Goal: Information Seeking & Learning: Learn about a topic

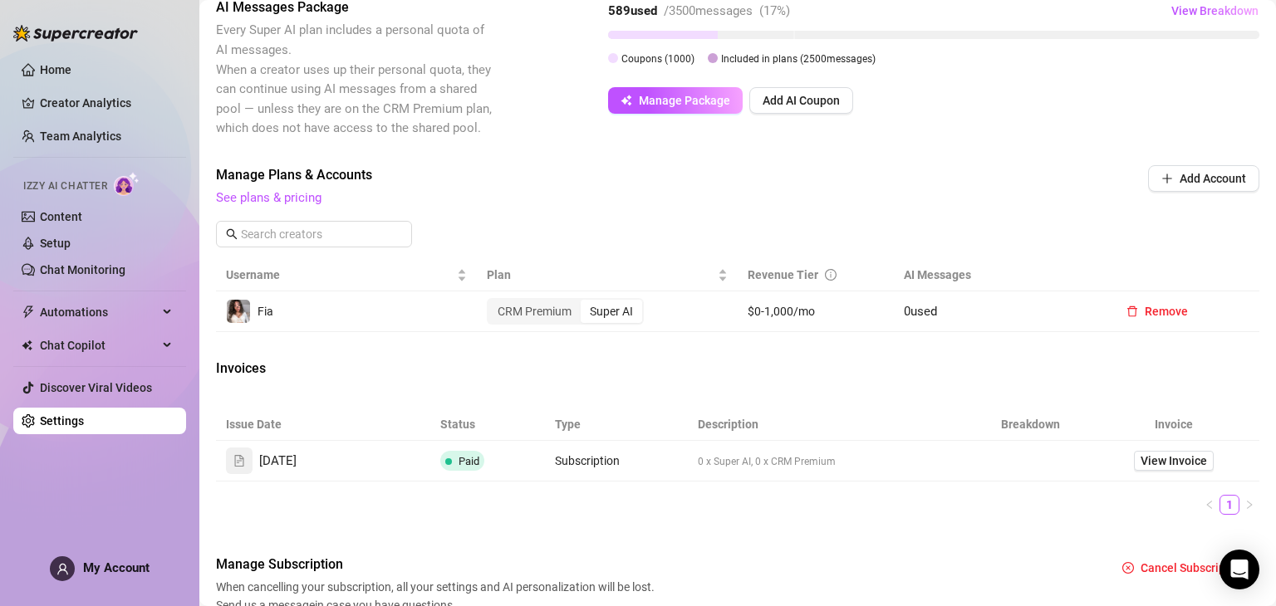
scroll to position [385, 0]
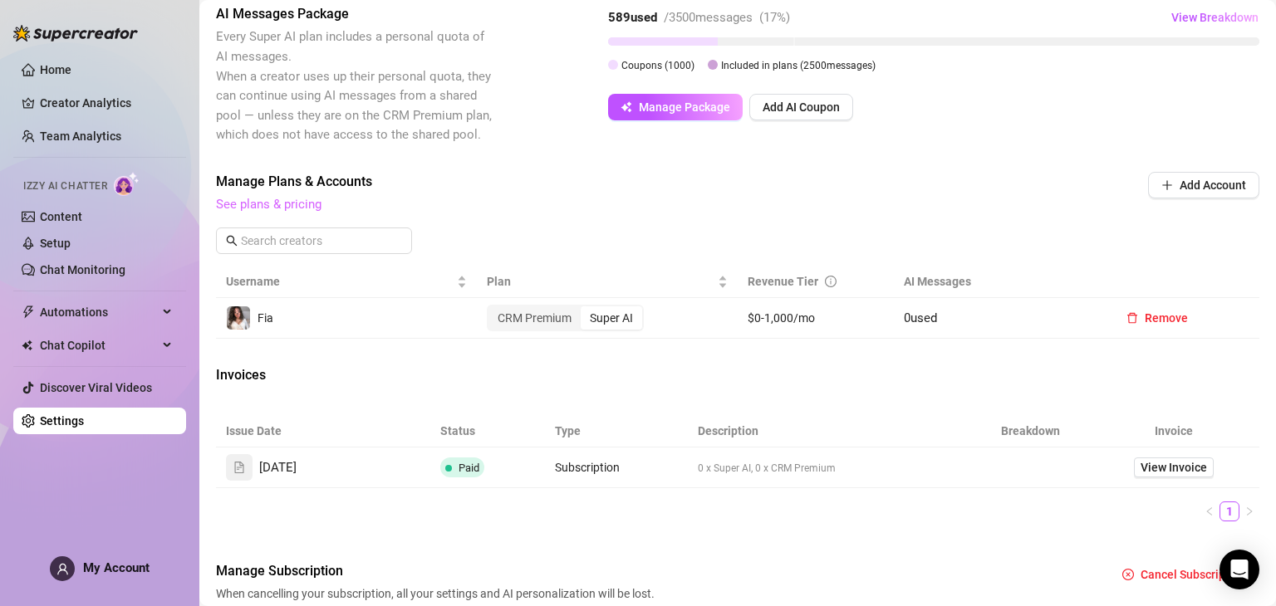
click at [294, 200] on link "See plans & pricing" at bounding box center [268, 204] width 105 height 15
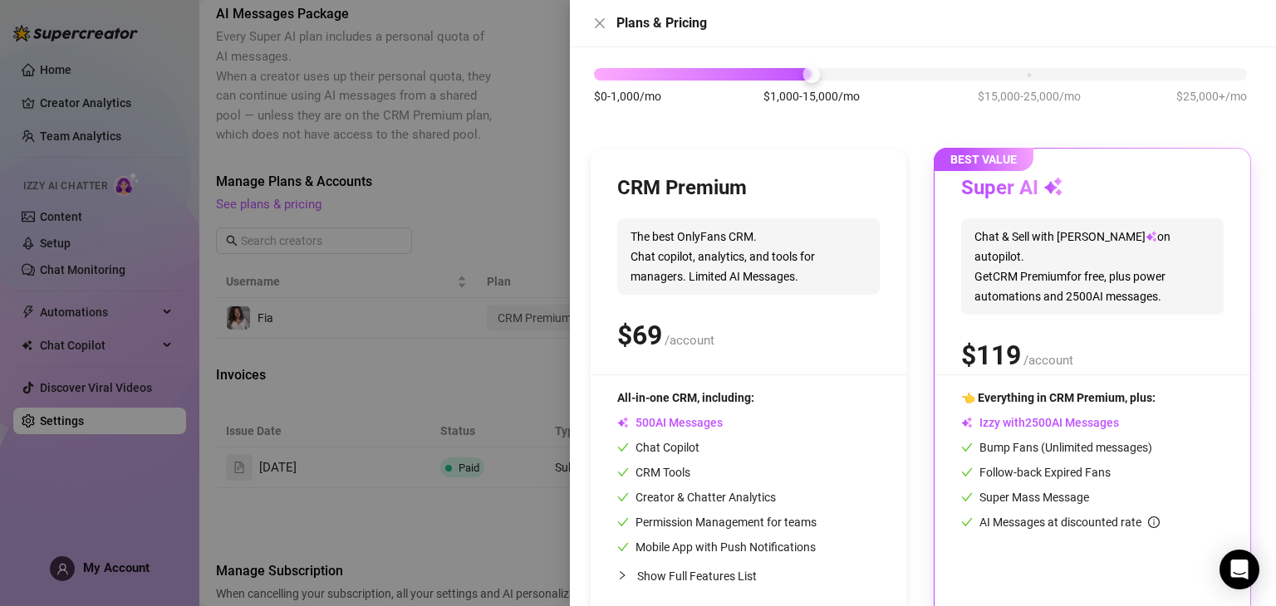
scroll to position [47, 0]
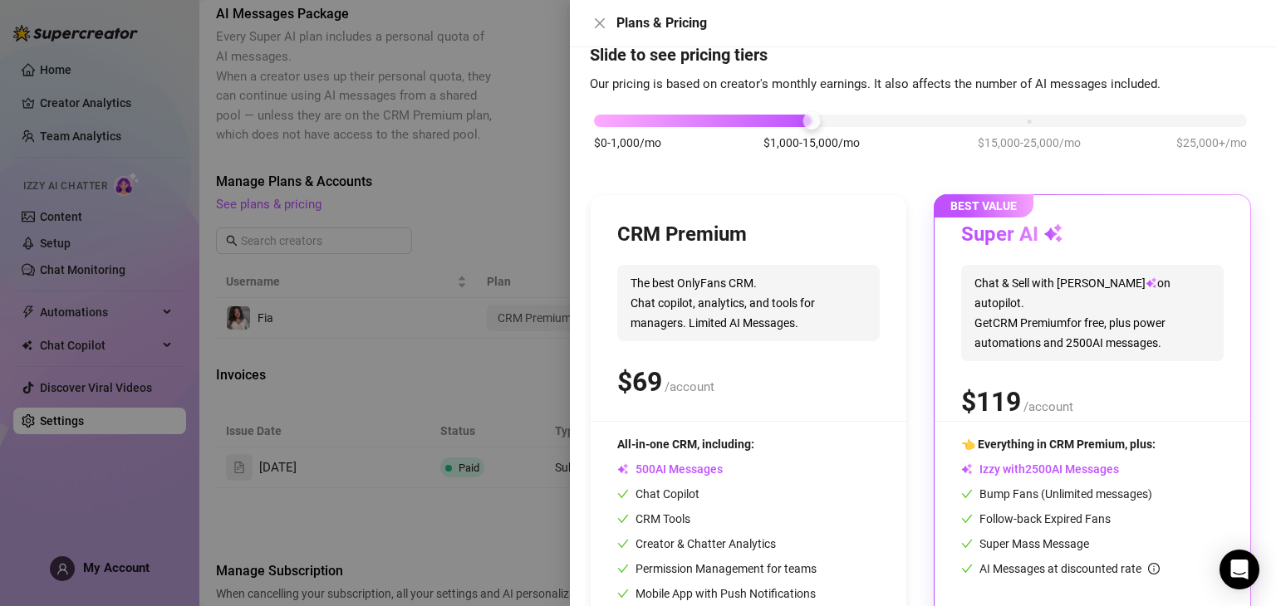
click at [615, 111] on div "$0-1,000/mo $1,000-15,000/mo $15,000-25,000/mo $25,000+/mo" at bounding box center [920, 116] width 653 height 10
click at [620, 120] on div at bounding box center [920, 121] width 653 height 12
click at [641, 122] on div at bounding box center [920, 121] width 653 height 12
click at [797, 121] on div "$0-1,000/mo $1,000-15,000/mo $15,000-25,000/mo $25,000+/mo" at bounding box center [920, 116] width 653 height 10
click at [1018, 117] on div "$0-1,000/mo $1,000-15,000/mo $15,000-25,000/mo $25,000+/mo" at bounding box center [920, 116] width 653 height 10
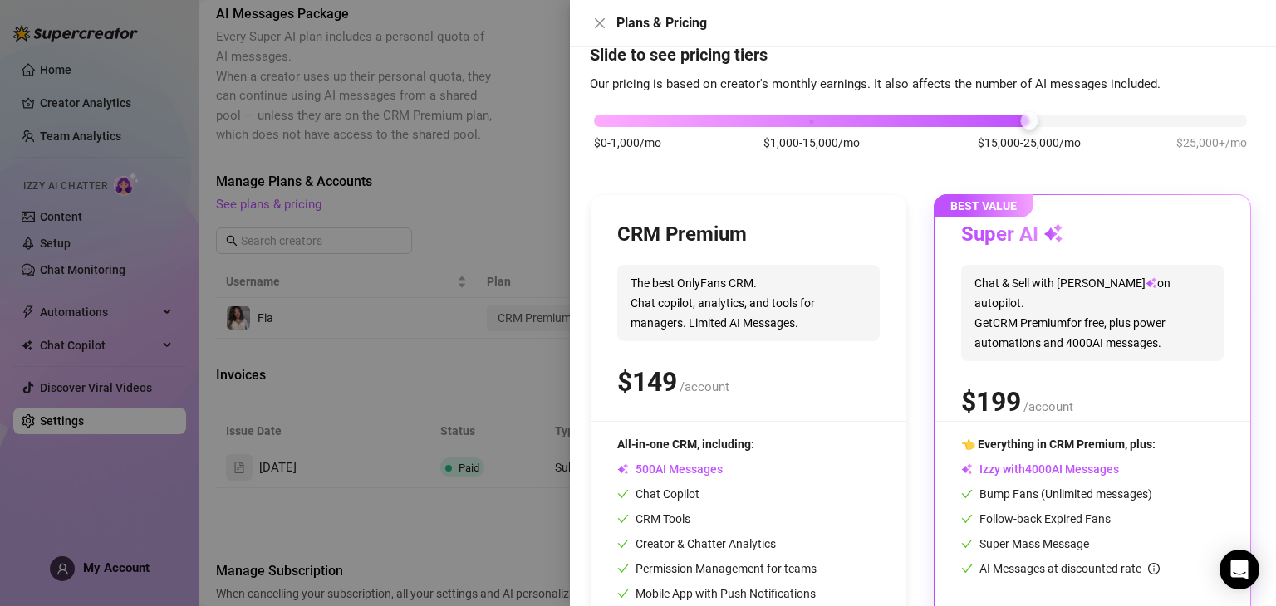
click at [1186, 127] on div "$0-1,000/mo $1,000-15,000/mo $15,000-25,000/mo $25,000+/mo" at bounding box center [920, 141] width 661 height 94
click at [829, 121] on div "$0-1,000/mo $1,000-15,000/mo $15,000-25,000/mo $25,000+/mo" at bounding box center [920, 116] width 653 height 10
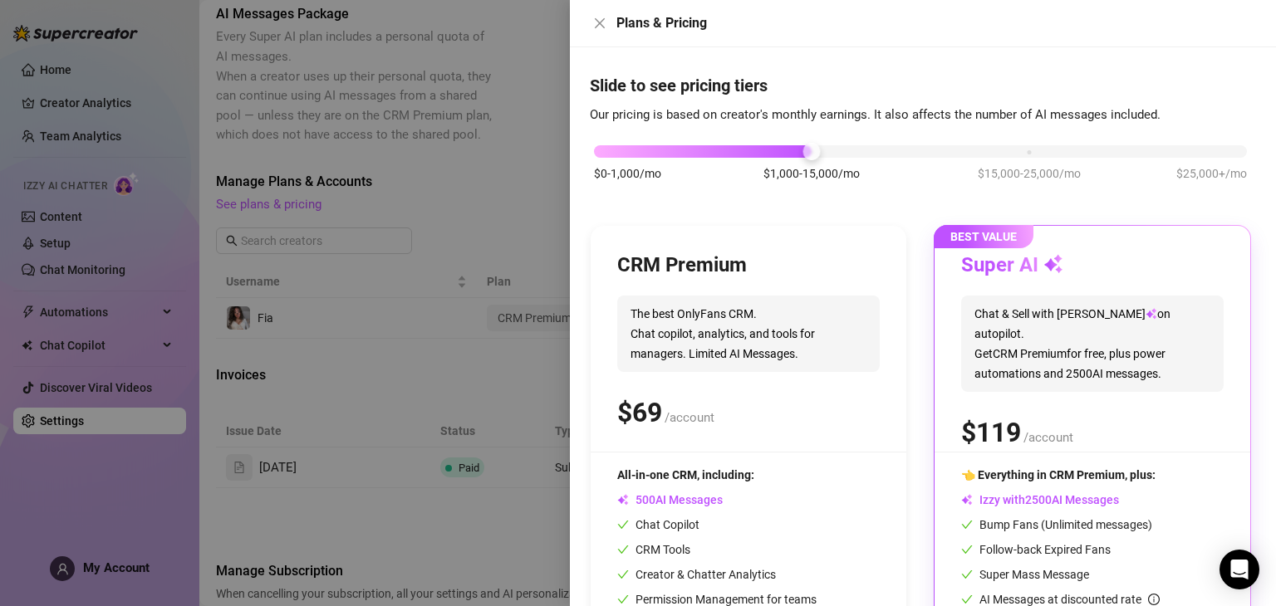
scroll to position [0, 0]
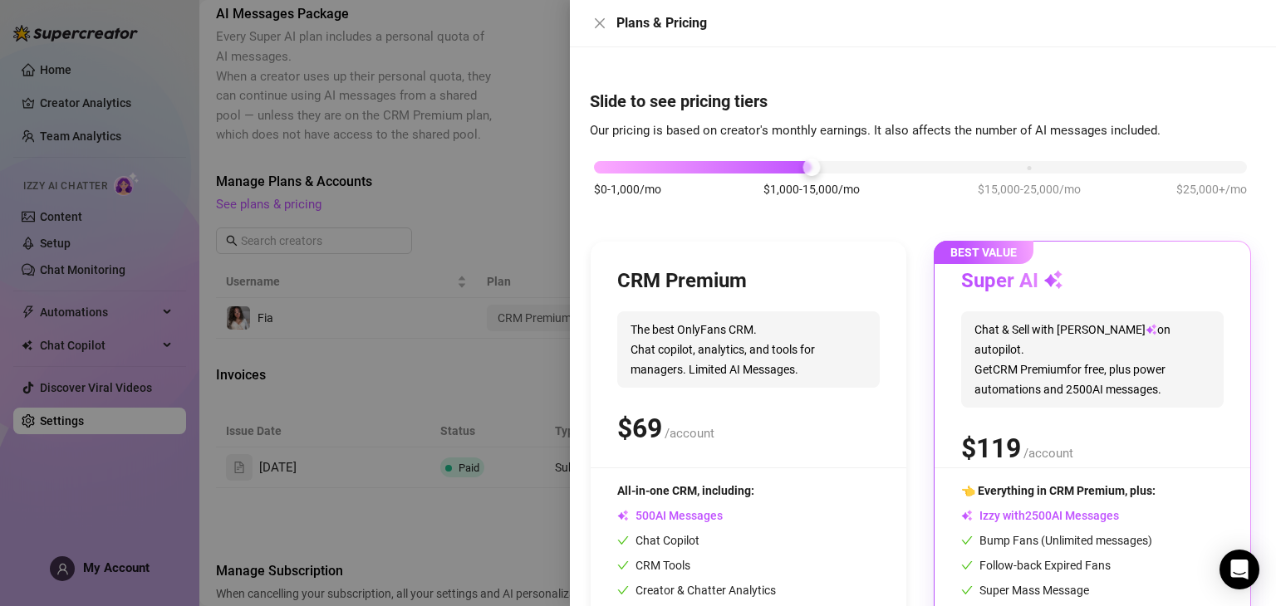
click at [638, 168] on div "$0-1,000/mo $1,000-15,000/mo $15,000-25,000/mo $25,000+/mo" at bounding box center [920, 163] width 653 height 10
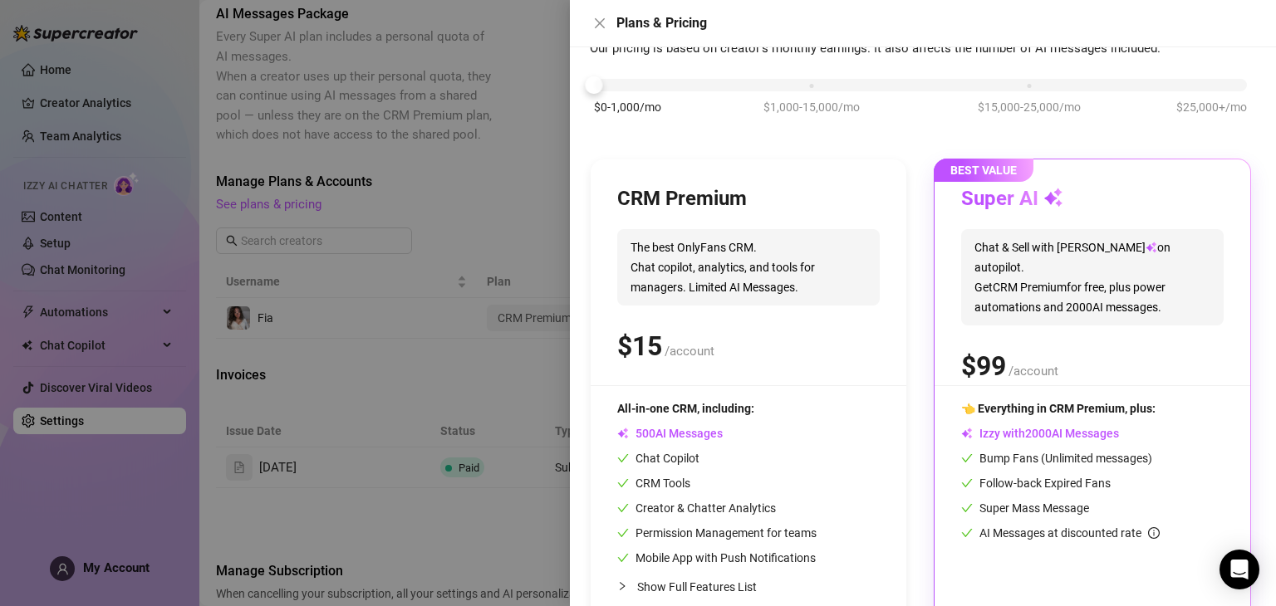
scroll to position [83, 0]
click at [407, 182] on div at bounding box center [638, 303] width 1276 height 606
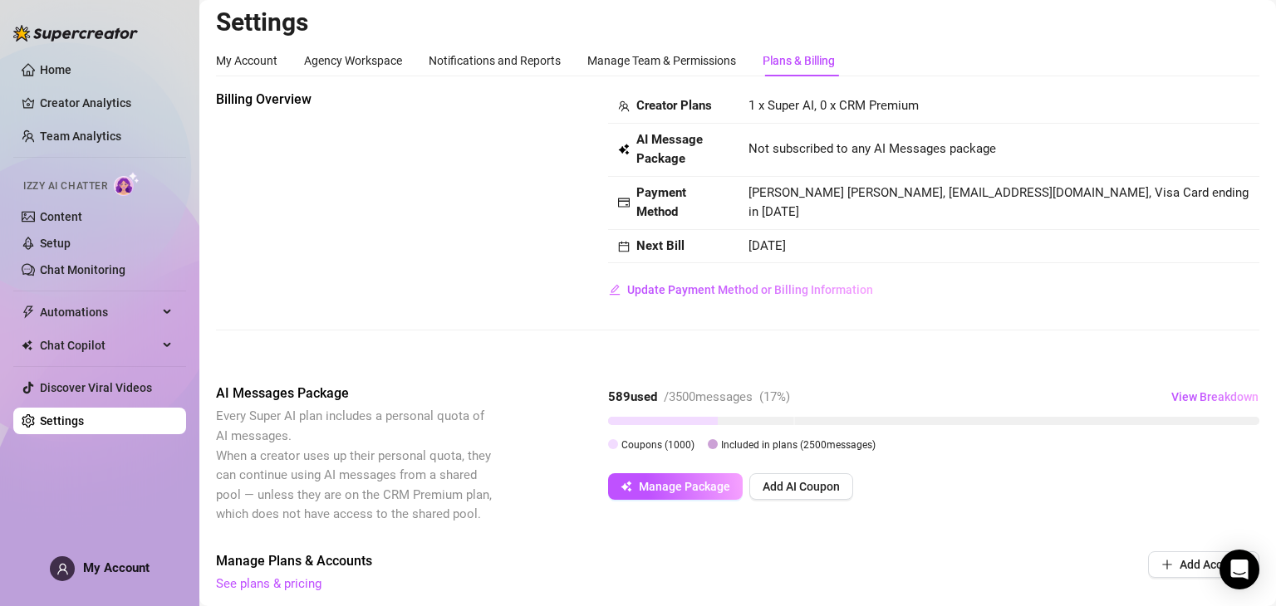
scroll to position [0, 0]
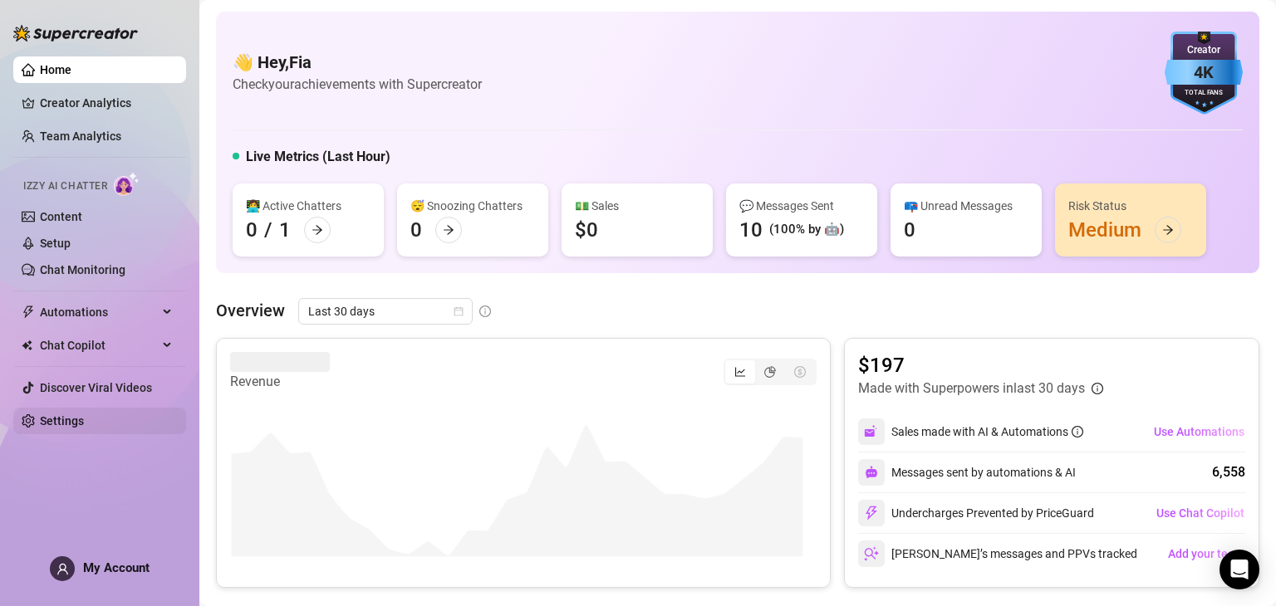
click at [84, 415] on link "Settings" at bounding box center [62, 421] width 44 height 13
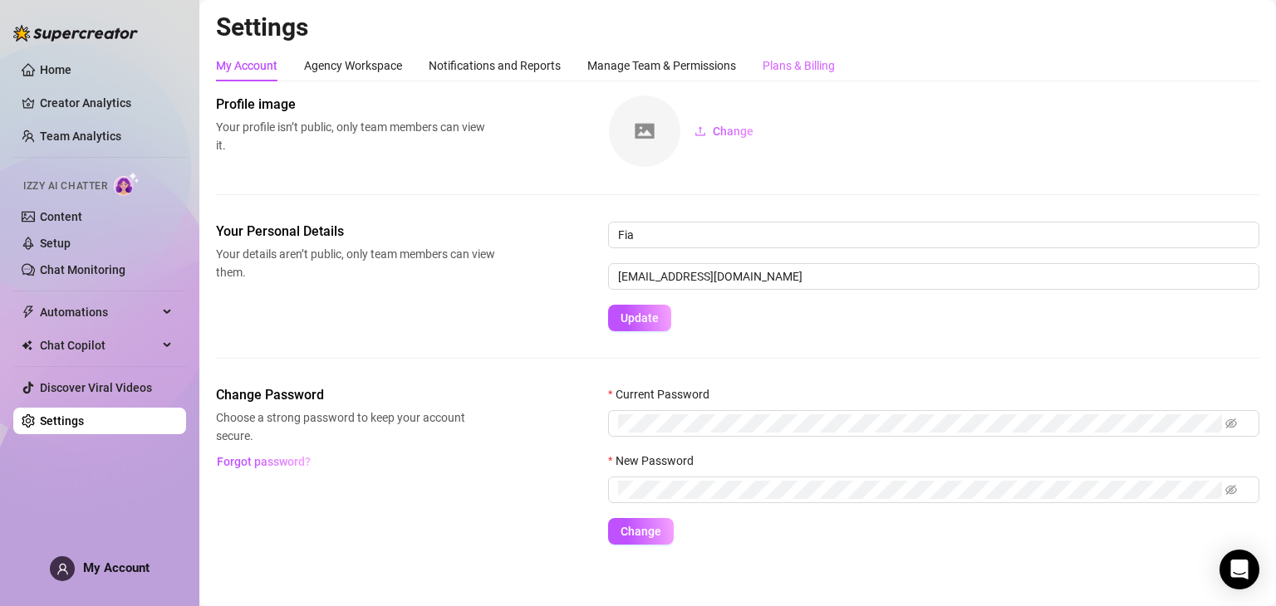
click at [801, 55] on div "Plans & Billing" at bounding box center [799, 66] width 72 height 32
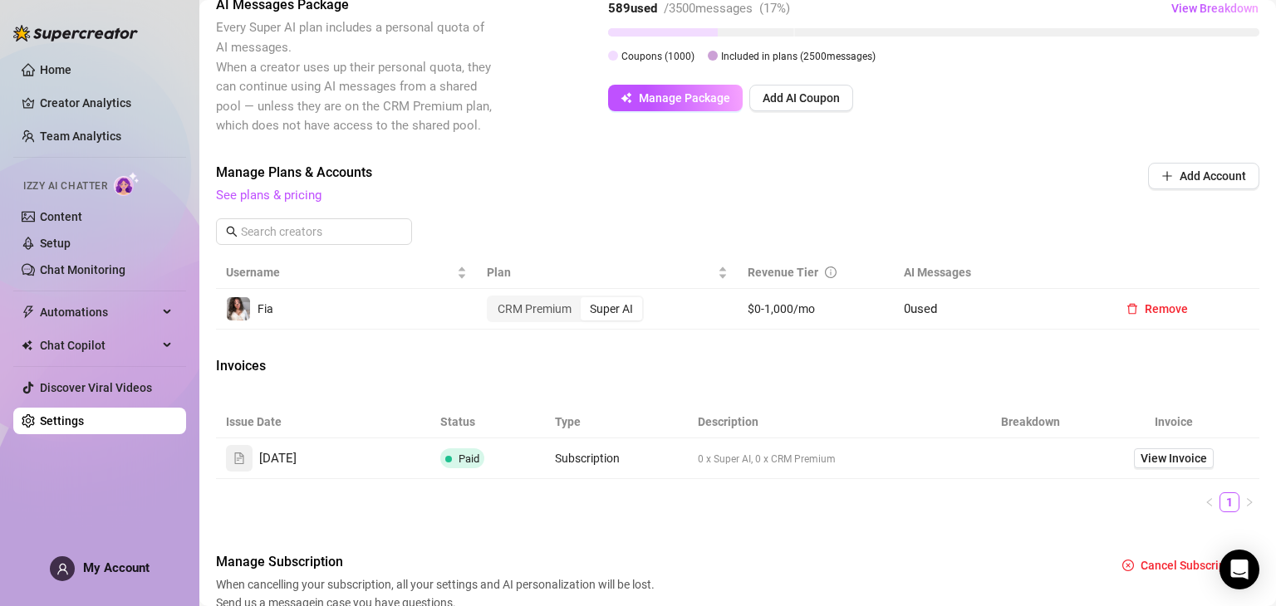
scroll to position [415, 0]
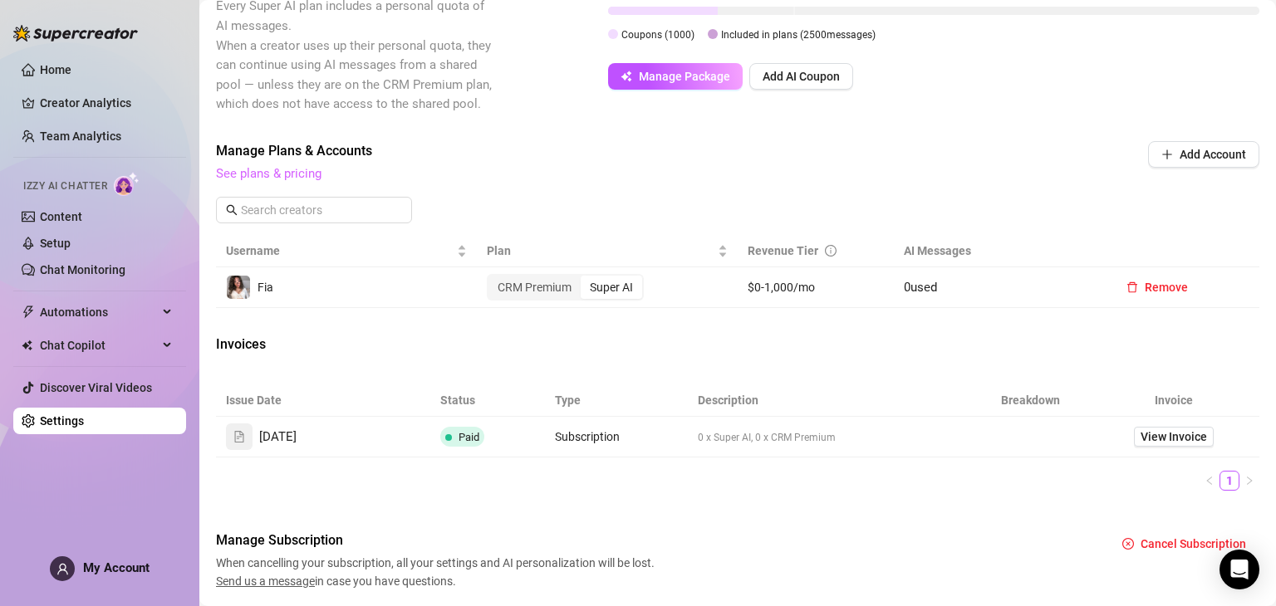
click at [312, 174] on link "See plans & pricing" at bounding box center [268, 173] width 105 height 15
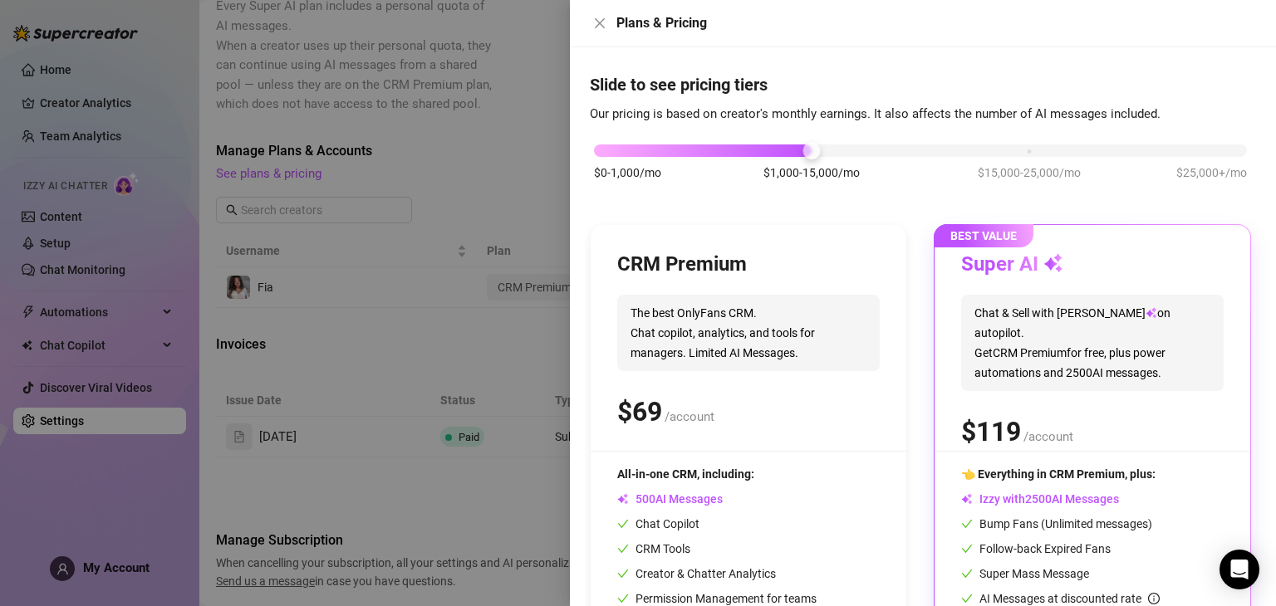
scroll to position [0, 0]
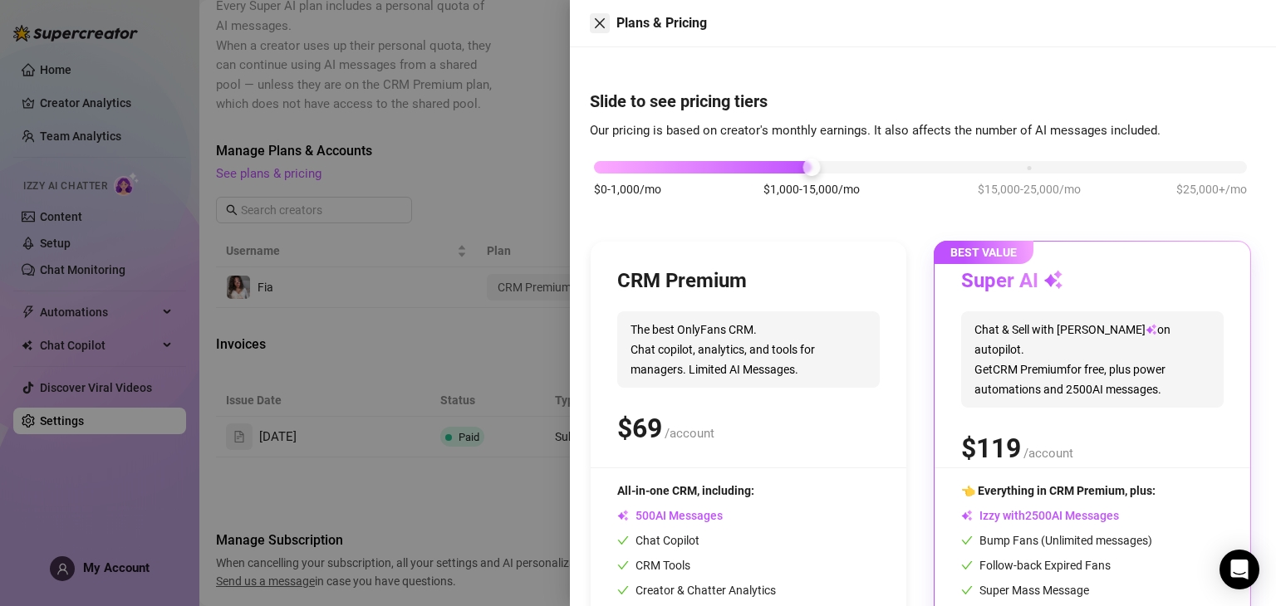
click at [608, 27] on button "Close" at bounding box center [600, 23] width 20 height 20
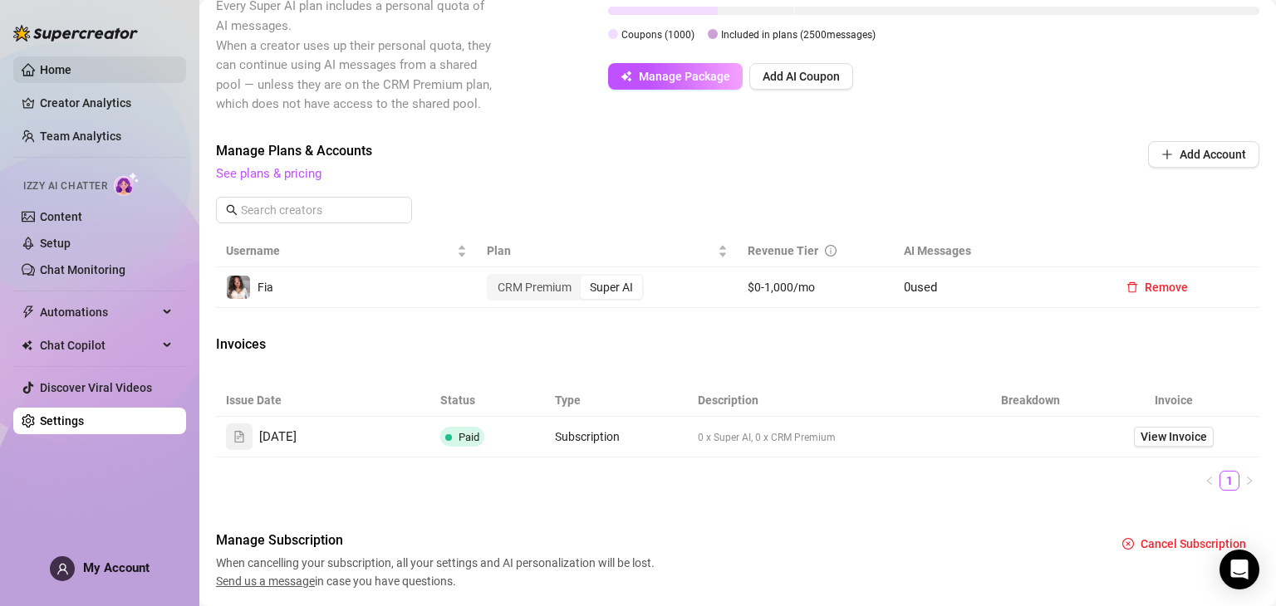
click at [71, 71] on link "Home" at bounding box center [56, 69] width 32 height 13
